Goal: Task Accomplishment & Management: Manage account settings

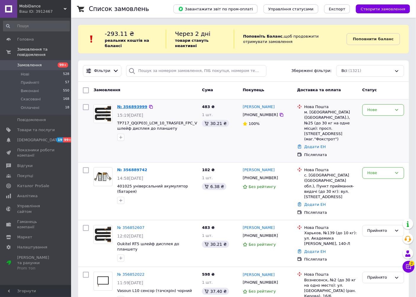
click at [130, 107] on link "№ 356893999" at bounding box center [132, 107] width 30 height 4
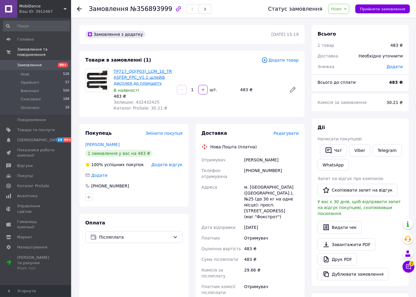
click at [143, 70] on link "TP717_QQ(P03)_LCM_10_TRASFER_FPC_V1.1 шлейф дисплея до планшету" at bounding box center [143, 77] width 58 height 17
click at [411, 265] on span "2" at bounding box center [411, 263] width 5 height 5
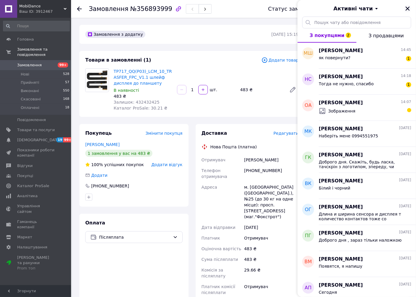
click at [407, 8] on icon "Закрити" at bounding box center [408, 9] width 4 height 4
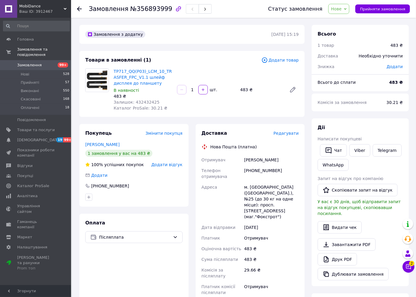
click at [19, 62] on span "Замовлення" at bounding box center [29, 64] width 25 height 5
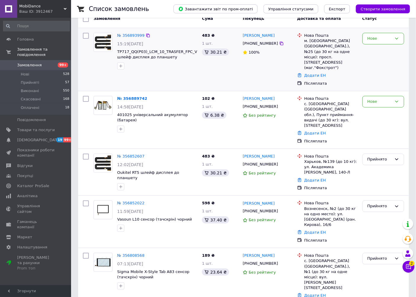
scroll to position [131, 0]
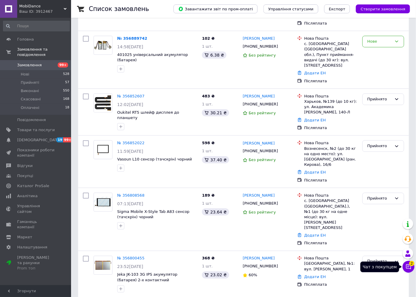
click at [405, 268] on button "Чат з покупцем 2" at bounding box center [409, 267] width 12 height 12
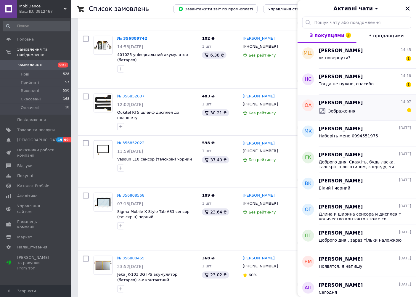
click at [354, 100] on span "Оксана Андрийчук" at bounding box center [341, 102] width 44 height 7
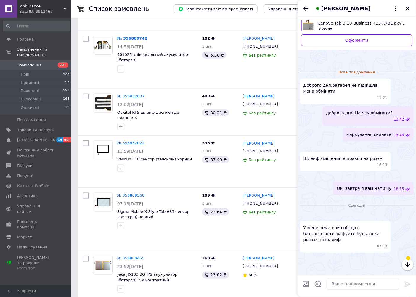
scroll to position [307, 0]
drag, startPoint x: 303, startPoint y: 9, endPoint x: 307, endPoint y: 9, distance: 3.9
click at [303, 10] on icon "Назад" at bounding box center [305, 8] width 7 height 7
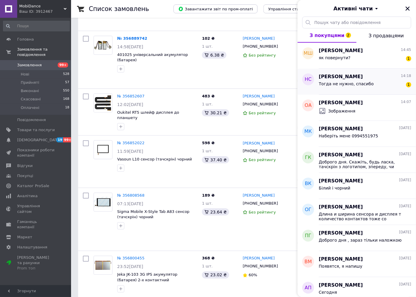
click at [369, 89] on div "Тогда не нужно, спасибо 1" at bounding box center [365, 84] width 92 height 9
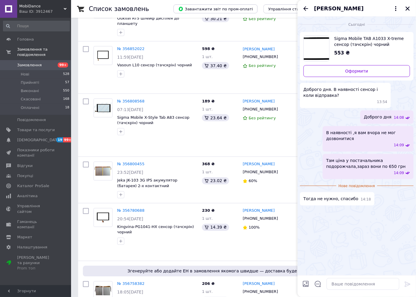
scroll to position [230, 0]
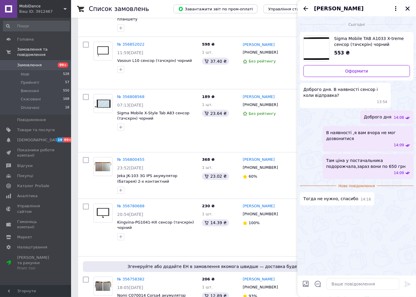
click at [303, 6] on icon "Назад" at bounding box center [305, 8] width 7 height 7
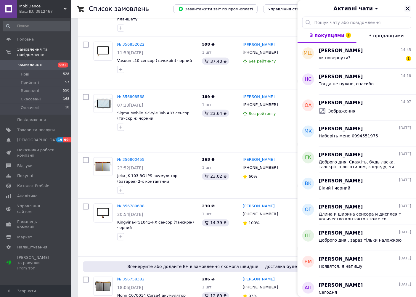
click at [410, 8] on button "Закрити" at bounding box center [407, 8] width 7 height 7
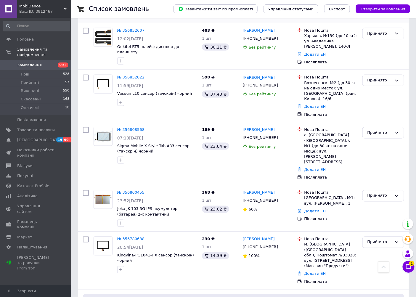
scroll to position [263, 0]
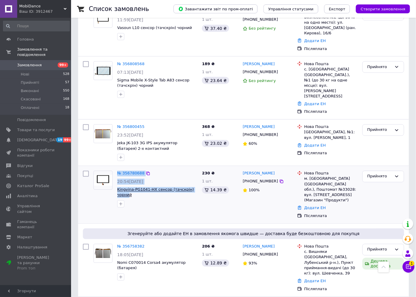
drag, startPoint x: 115, startPoint y: 144, endPoint x: 128, endPoint y: 150, distance: 15.1
click at [128, 168] on div "№ 356780688 20:54, 11.08.2025 Kingvina-PG1041-HX сенсор (тачскрін) чорний" at bounding box center [145, 188] width 108 height 41
click at [131, 187] on span "Kingvina-PG1041-HX сенсор (тачскрін) чорний" at bounding box center [157, 192] width 80 height 11
click at [136, 171] on link "№ 356780688" at bounding box center [130, 173] width 27 height 4
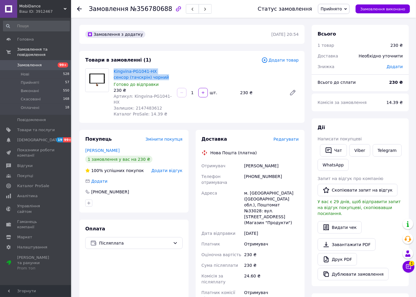
drag, startPoint x: 113, startPoint y: 68, endPoint x: 158, endPoint y: 79, distance: 46.8
click at [160, 78] on div "Kingvina-PG1041-HX сенсор (тачскрін) чорний Готово до відправки 230 ₴ Артикул: …" at bounding box center [142, 92] width 63 height 51
copy link "Kingvina-PG1041-HX сенсор (тачскрін) чорний"
drag, startPoint x: 244, startPoint y: 159, endPoint x: 287, endPoint y: 163, distance: 43.4
click at [287, 163] on div "Панкєєв Олександр" at bounding box center [271, 165] width 57 height 11
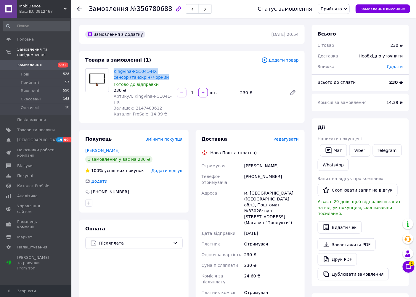
copy div "Панкєєв Олександр"
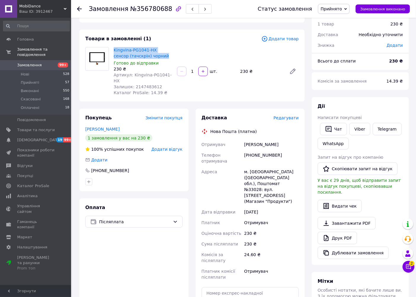
scroll to position [33, 0]
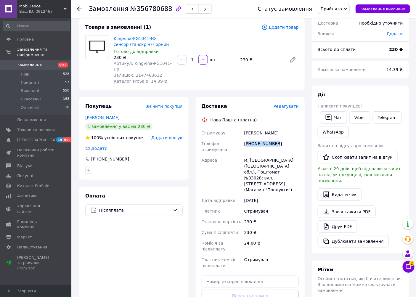
drag, startPoint x: 277, startPoint y: 135, endPoint x: 247, endPoint y: 138, distance: 31.0
click at [247, 138] on div "+380972273372" at bounding box center [271, 146] width 57 height 17
copy div "380972273372"
click at [34, 62] on span "Замовлення" at bounding box center [29, 64] width 25 height 5
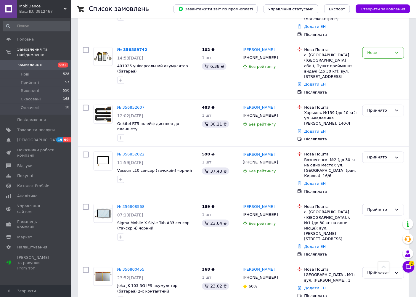
scroll to position [230, 0]
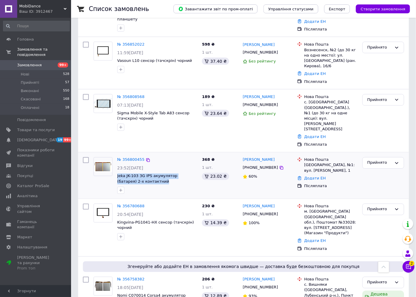
drag, startPoint x: 116, startPoint y: 132, endPoint x: 142, endPoint y: 139, distance: 26.8
click at [142, 155] on div "№ 356800455 23:52, 11.08.2025 Jeka JK-103 3G IPS акумулятор (батарея) 2-х конта…" at bounding box center [157, 175] width 85 height 41
copy span "Jeka JK-103 3G IPS акумулятор (батарея) 2-х контактний"
click at [410, 265] on span "2" at bounding box center [411, 263] width 5 height 5
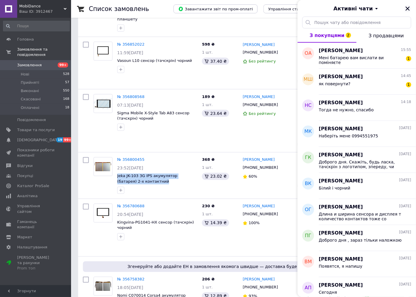
click at [408, 8] on icon "Закрити" at bounding box center [407, 8] width 5 height 5
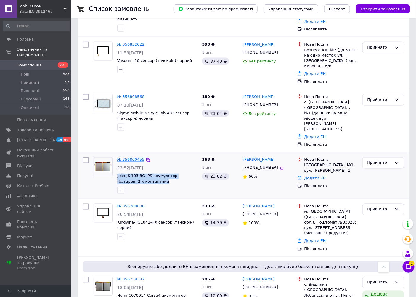
click at [125, 158] on link "№ 356800455" at bounding box center [130, 160] width 27 height 4
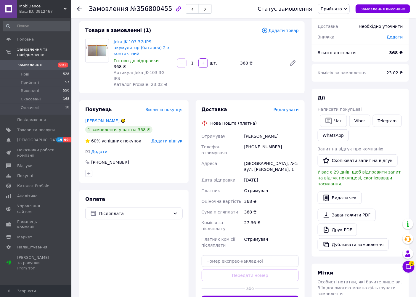
scroll to position [66, 0]
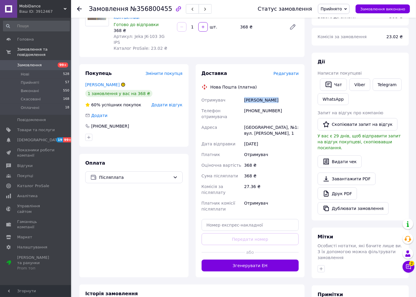
drag, startPoint x: 276, startPoint y: 89, endPoint x: 244, endPoint y: 89, distance: 32.0
click at [242, 95] on div "Отримувач Палеєв Сергій Телефон отримувача +380631530017 Адреса Вінниця, №1: ву…" at bounding box center [250, 155] width 100 height 120
copy div "Отримувач Палеєв Сергій"
drag, startPoint x: 266, startPoint y: 98, endPoint x: 245, endPoint y: 99, distance: 21.0
click at [245, 105] on div "+380631530017" at bounding box center [271, 113] width 57 height 17
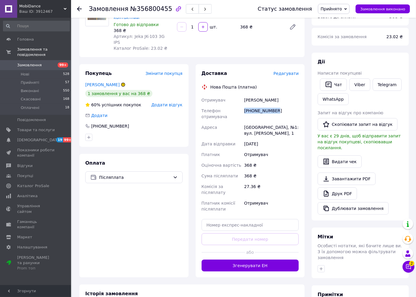
copy div "+380631530017"
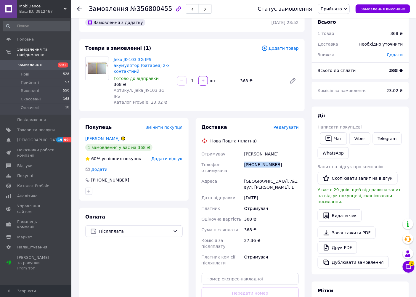
scroll to position [0, 0]
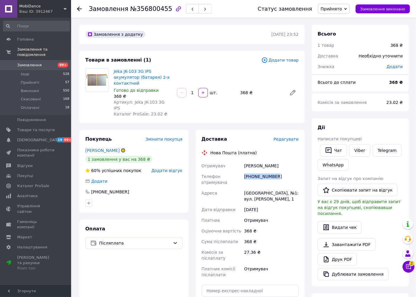
click at [38, 62] on span "Замовлення" at bounding box center [29, 64] width 25 height 5
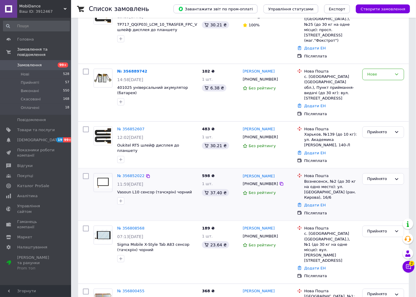
scroll to position [197, 0]
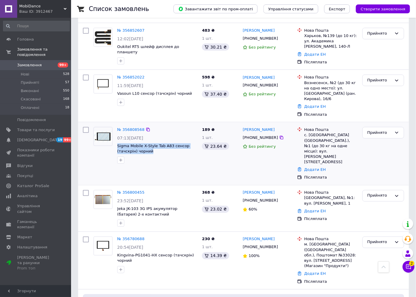
drag, startPoint x: 116, startPoint y: 119, endPoint x: 175, endPoint y: 128, distance: 59.6
click at [175, 128] on div "№ 356808568 07:13, 12.08.2025 Sigma Mobile X-Style Tab A83 сенсор (тачскрін) чо…" at bounding box center [157, 145] width 85 height 41
copy div "Sigma Mobile X-Style Tab A83 сенсор (тачскрін) чорний"
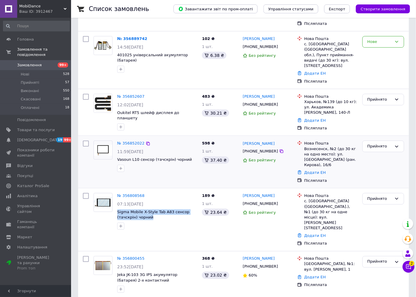
scroll to position [131, 0]
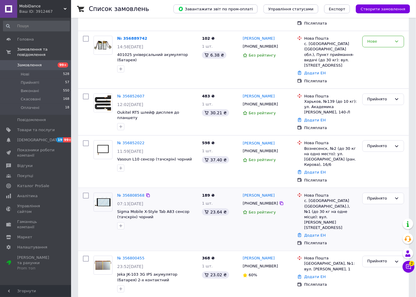
click at [129, 192] on div "№ 356808568" at bounding box center [131, 195] width 28 height 7
click at [130, 193] on link "№ 356808568" at bounding box center [130, 195] width 27 height 4
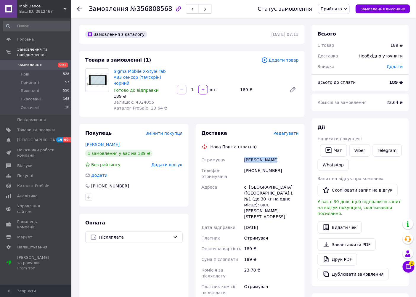
drag, startPoint x: 278, startPoint y: 155, endPoint x: 232, endPoint y: 153, distance: 46.2
click at [232, 155] on div "Отримувач Леся Федорук Телефон отримувача +380680387533 Адреса с. Зіньків (Хмел…" at bounding box center [250, 226] width 100 height 143
copy div "Отримувач Леся Федорук"
drag, startPoint x: 272, startPoint y: 161, endPoint x: 238, endPoint y: 161, distance: 34.3
click at [229, 160] on div "Отримувач Леся Федорук Телефон отримувача +380680387533 Адреса с. Зіньків (Хмел…" at bounding box center [250, 226] width 100 height 143
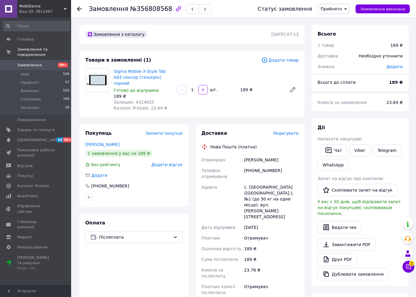
click at [277, 166] on div "+380680387533" at bounding box center [271, 173] width 57 height 17
drag, startPoint x: 276, startPoint y: 164, endPoint x: 245, endPoint y: 166, distance: 31.5
click at [245, 166] on div "+380680387533" at bounding box center [271, 173] width 57 height 17
copy div "+380680387533"
click at [39, 62] on span "Замовлення" at bounding box center [36, 64] width 38 height 5
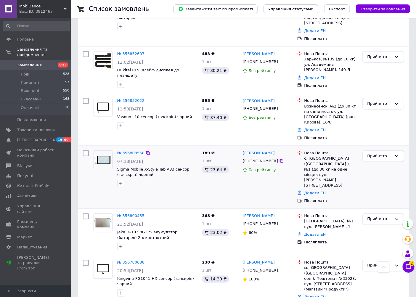
scroll to position [197, 0]
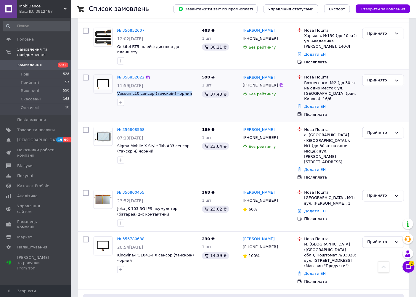
drag, startPoint x: 116, startPoint y: 71, endPoint x: 197, endPoint y: 82, distance: 81.9
click at [197, 82] on div "№ 356852022 11:59, 12.08.2025 Vasoun L10 сенсор (тачскрін) чорний" at bounding box center [157, 90] width 85 height 36
copy div "Vasoun L10 сенсор (тачскрін) чорний"
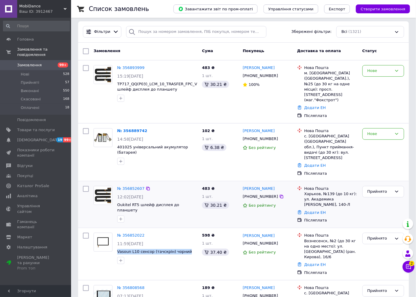
scroll to position [99, 0]
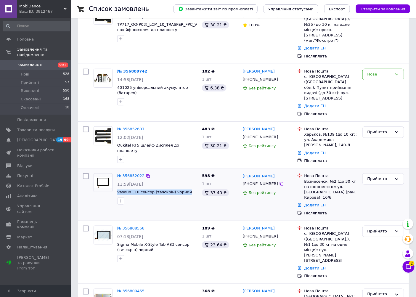
drag, startPoint x: 242, startPoint y: 153, endPoint x: 291, endPoint y: 155, distance: 48.9
click at [291, 173] on div "Евгений Подвешинський" at bounding box center [267, 176] width 51 height 7
click at [280, 182] on icon at bounding box center [282, 184] width 4 height 4
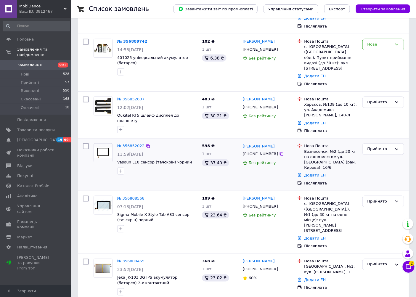
scroll to position [131, 0]
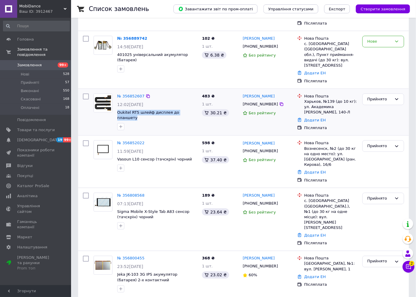
drag, startPoint x: 116, startPoint y: 94, endPoint x: 186, endPoint y: 102, distance: 70.0
click at [190, 98] on div "№ 356852607 12:02, 12.08.2025 Oukitel RT5 шлейф дисплея до планшету" at bounding box center [157, 111] width 85 height 41
click at [134, 94] on link "№ 356852607" at bounding box center [130, 96] width 27 height 4
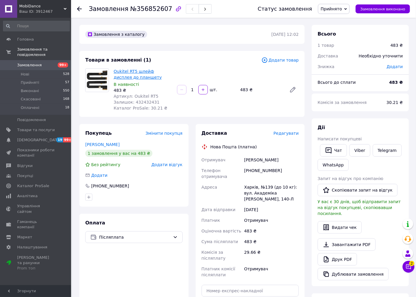
click at [131, 69] on link "Oukitel RT5 шлейф дисплея до планшету" at bounding box center [138, 74] width 48 height 11
click at [30, 62] on span "Замовлення" at bounding box center [29, 64] width 25 height 5
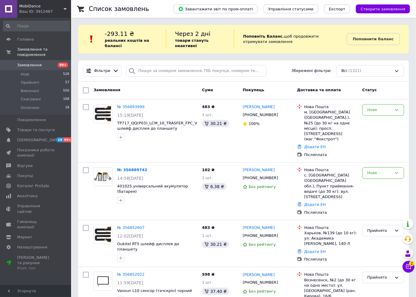
scroll to position [66, 0]
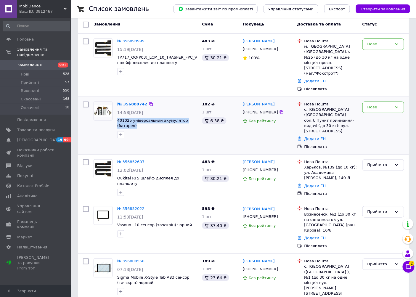
drag, startPoint x: 116, startPoint y: 113, endPoint x: 192, endPoint y: 118, distance: 76.8
click at [192, 118] on div "№ 356889742 14:58, 12.08.2025 401025 універсальний акумулятор (батарея)" at bounding box center [157, 119] width 85 height 41
click at [134, 102] on link "№ 356889742" at bounding box center [132, 104] width 30 height 4
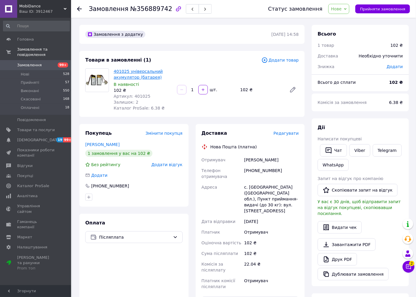
click at [130, 70] on link "401025 універсальний акумулятор (батарея)" at bounding box center [138, 74] width 49 height 11
click at [43, 62] on span "Замовлення" at bounding box center [36, 64] width 38 height 5
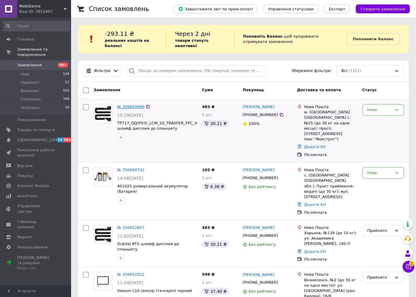
click at [134, 106] on link "№ 356893999" at bounding box center [130, 107] width 27 height 4
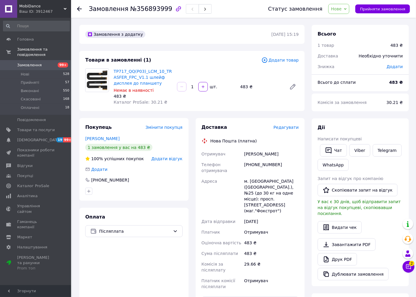
click at [24, 62] on span "Замовлення" at bounding box center [29, 64] width 25 height 5
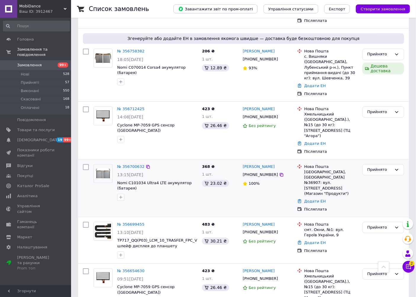
scroll to position [526, 0]
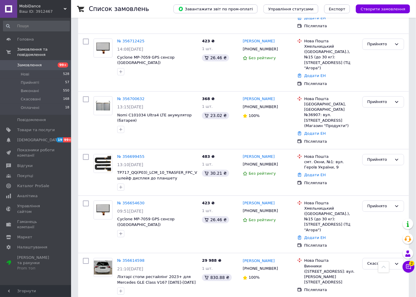
click at [40, 9] on div "Ваш ID: 3912467" at bounding box center [45, 11] width 52 height 5
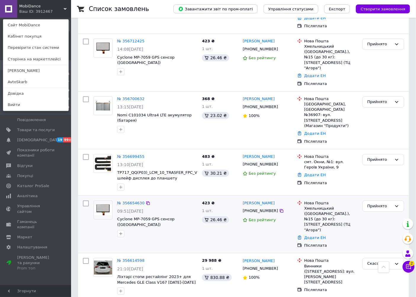
drag, startPoint x: 21, startPoint y: 79, endPoint x: 82, endPoint y: 147, distance: 91.0
click at [21, 79] on link "AvtoSkarb" at bounding box center [35, 81] width 65 height 11
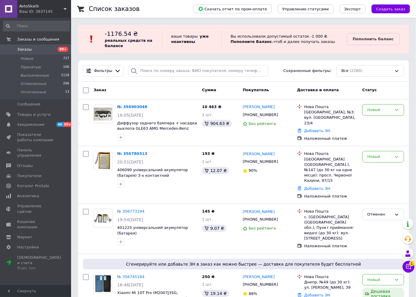
click at [30, 49] on span "Заказы" at bounding box center [36, 49] width 38 height 5
click at [132, 107] on link "№ 356903048" at bounding box center [132, 107] width 30 height 4
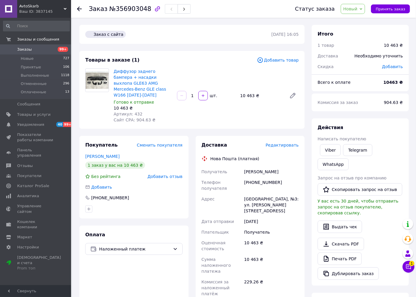
click at [23, 52] on span "Заказы" at bounding box center [24, 49] width 15 height 5
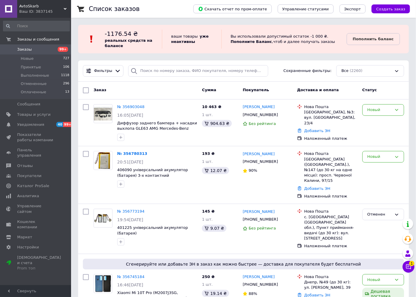
click at [20, 47] on span "Заказы" at bounding box center [24, 49] width 15 height 5
drag, startPoint x: 116, startPoint y: 122, endPoint x: 199, endPoint y: 134, distance: 84.2
click at [199, 134] on div "№ 356903048 16:05[DATE] Диффузор заднего бампера + насадки выхлопа GLE63 AMG Me…" at bounding box center [157, 122] width 85 height 41
copy div "Диффузор заднего бампера + насадки выхлопа GLE63 AMG Mercedes-Benz GLE class W1…"
click at [135, 105] on link "№ 356903048" at bounding box center [130, 107] width 27 height 4
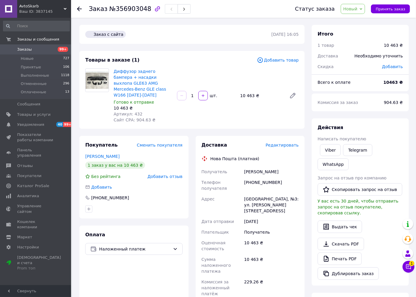
click at [19, 49] on span "Заказы" at bounding box center [24, 49] width 15 height 5
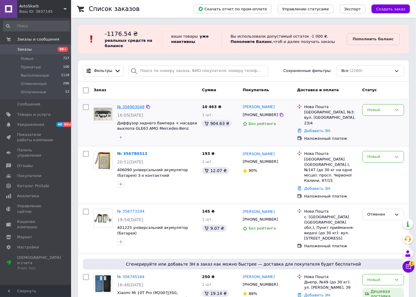
click at [128, 105] on link "№ 356903048" at bounding box center [130, 107] width 27 height 4
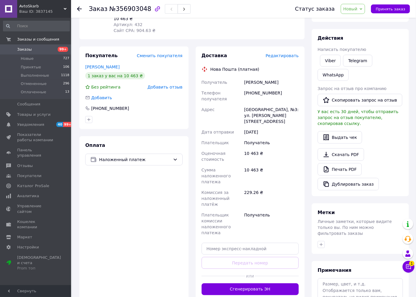
scroll to position [14, 0]
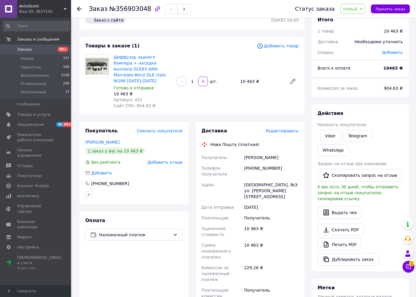
click at [33, 46] on link "Заказы 99+" at bounding box center [36, 49] width 73 height 10
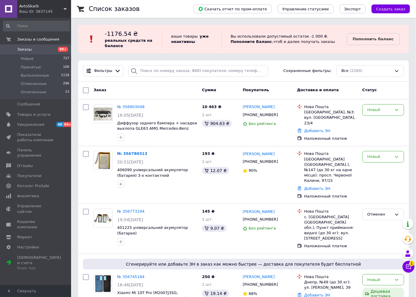
click at [25, 46] on link "Заказы 99+" at bounding box center [36, 49] width 73 height 10
click at [123, 107] on link "№ 356903048" at bounding box center [130, 107] width 27 height 4
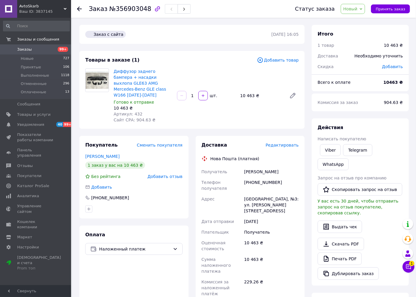
click at [30, 49] on span "Заказы" at bounding box center [36, 49] width 38 height 5
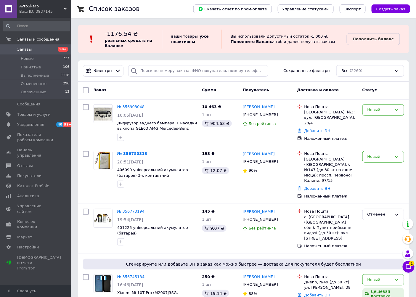
click at [45, 49] on span "Заказы" at bounding box center [36, 49] width 38 height 5
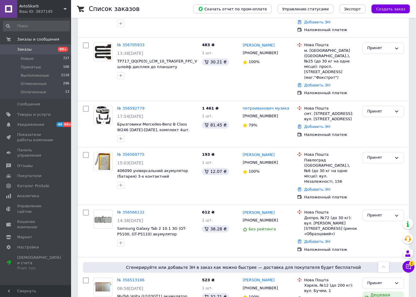
scroll to position [362, 0]
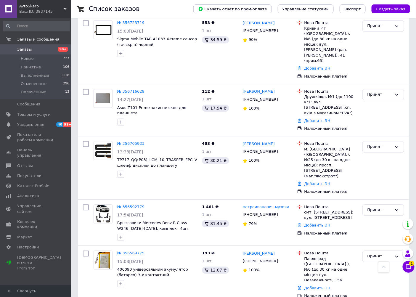
click at [33, 4] on span "AvtoSkarb" at bounding box center [41, 6] width 44 height 5
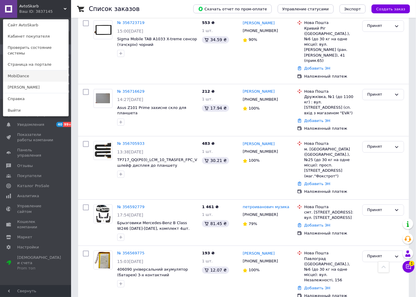
click at [28, 72] on link "MobiDance" at bounding box center [35, 75] width 65 height 11
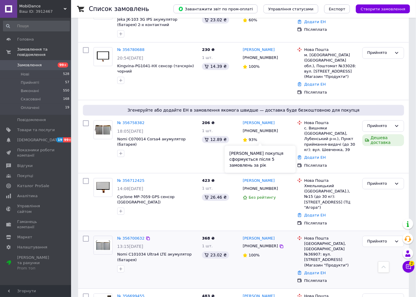
scroll to position [460, 0]
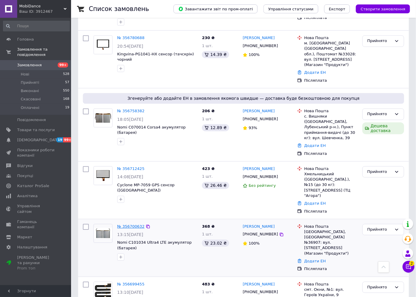
click at [123, 224] on link "№ 356700632" at bounding box center [130, 226] width 27 height 4
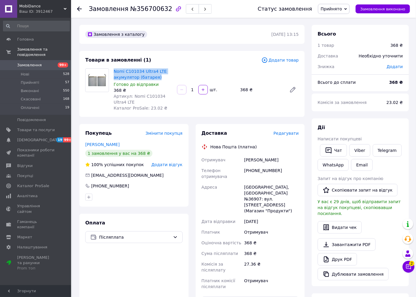
drag, startPoint x: 113, startPoint y: 69, endPoint x: 155, endPoint y: 78, distance: 43.3
click at [157, 78] on div "Nomi C101034 Ultra4 LTE акумулятор (батарея) Готово до відправки 368 ₴ Артикул:…" at bounding box center [142, 89] width 63 height 45
copy link "Nomi C101034 Ultra4 LTE акумулятор (батарея)"
click at [138, 70] on link "Nomi C101034 Ultra4 LTE акумулятор (батарея)" at bounding box center [140, 74] width 53 height 11
drag, startPoint x: 284, startPoint y: 159, endPoint x: 262, endPoint y: 157, distance: 22.6
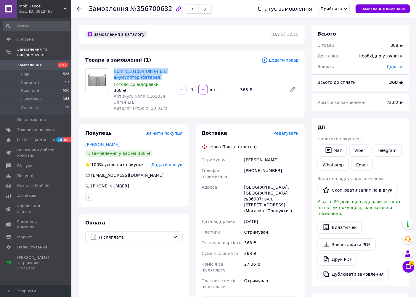
click at [244, 158] on div "Сінгалевич Виталий" at bounding box center [271, 160] width 57 height 11
copy div "Сінгалевич Виталий"
drag, startPoint x: 279, startPoint y: 172, endPoint x: 247, endPoint y: 169, distance: 32.4
click at [244, 170] on div "+380685442604" at bounding box center [271, 173] width 57 height 17
copy div "+380685442604"
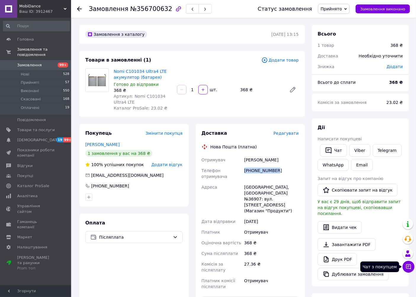
click at [411, 267] on icon at bounding box center [408, 266] width 5 height 5
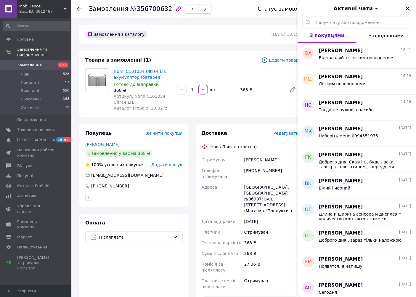
click at [158, 268] on div "Оплата Післяплата" at bounding box center [133, 284] width 109 height 141
click at [389, 39] on button "З продавцями" at bounding box center [386, 35] width 60 height 14
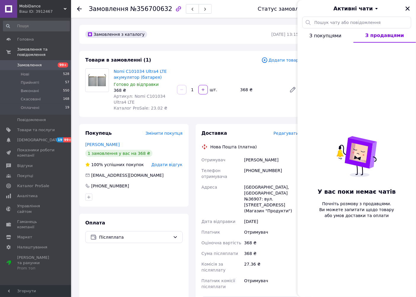
click at [332, 37] on span "З покупцями" at bounding box center [325, 36] width 32 height 6
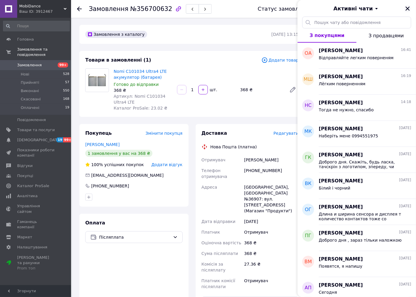
click at [407, 7] on icon "Закрити" at bounding box center [407, 8] width 5 height 5
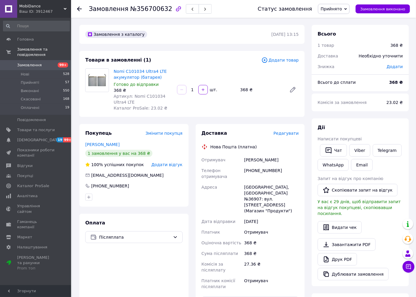
click at [27, 62] on span "Замовлення" at bounding box center [29, 64] width 25 height 5
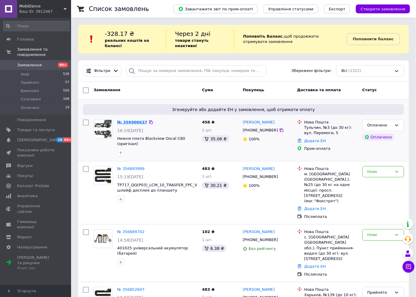
click at [125, 123] on link "№ 356906637" at bounding box center [132, 122] width 30 height 4
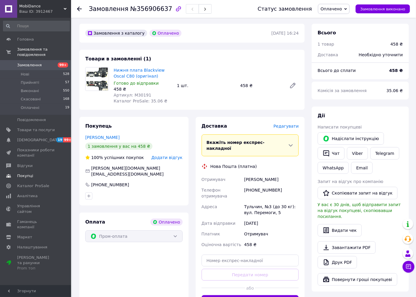
scroll to position [131, 0]
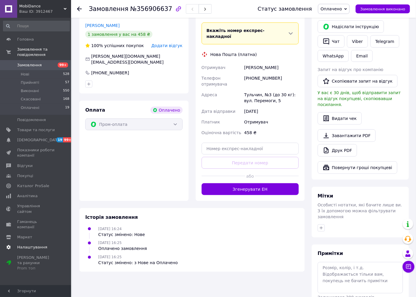
click at [30, 245] on span "Налаштування" at bounding box center [32, 247] width 30 height 5
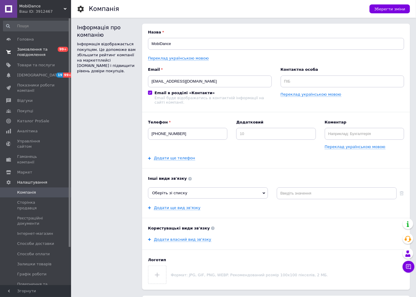
click at [36, 48] on span "Замовлення та повідомлення" at bounding box center [36, 52] width 38 height 11
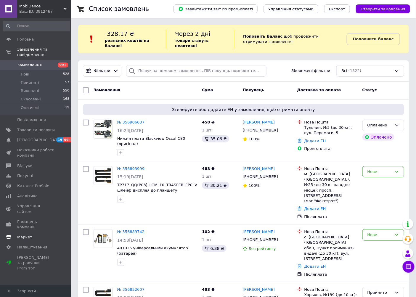
click at [31, 234] on span "Маркет" at bounding box center [36, 236] width 38 height 5
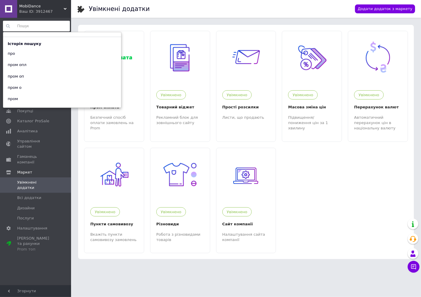
click at [32, 22] on input at bounding box center [36, 26] width 67 height 11
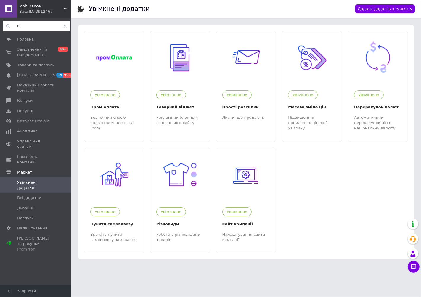
type input "о"
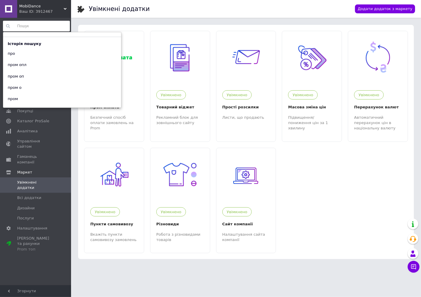
click at [30, 25] on input at bounding box center [36, 26] width 67 height 11
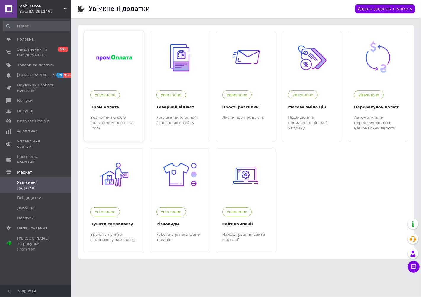
click at [139, 137] on li "Увімкнено Пром-оплата Безпечний спосіб оплати замовлень на Prom" at bounding box center [114, 86] width 60 height 111
click at [38, 121] on span "Каталог ProSale" at bounding box center [33, 120] width 32 height 5
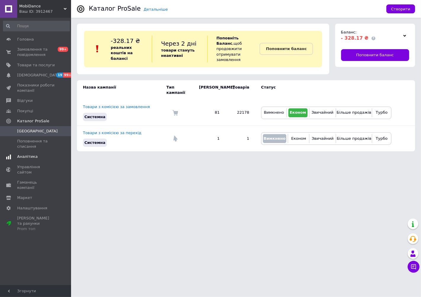
click at [32, 155] on span "Аналітика" at bounding box center [27, 156] width 20 height 5
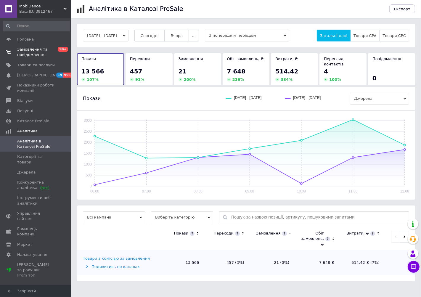
click at [28, 57] on span "Замовлення та повідомлення" at bounding box center [36, 52] width 38 height 11
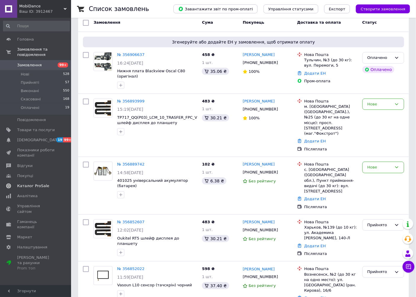
scroll to position [66, 0]
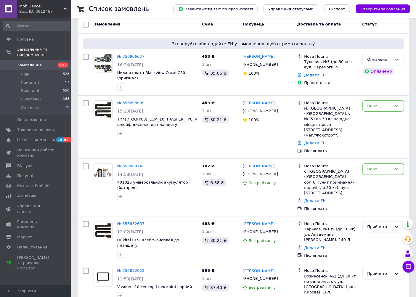
click at [27, 27] on input at bounding box center [36, 26] width 67 height 11
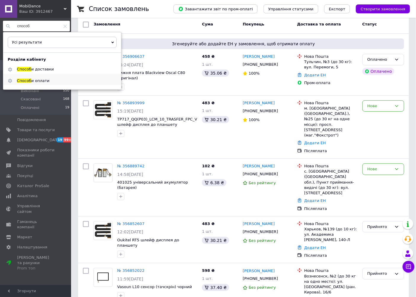
type input "способ"
click at [27, 78] on span "Способ и оплати" at bounding box center [33, 80] width 33 height 4
